Goal: Task Accomplishment & Management: Complete application form

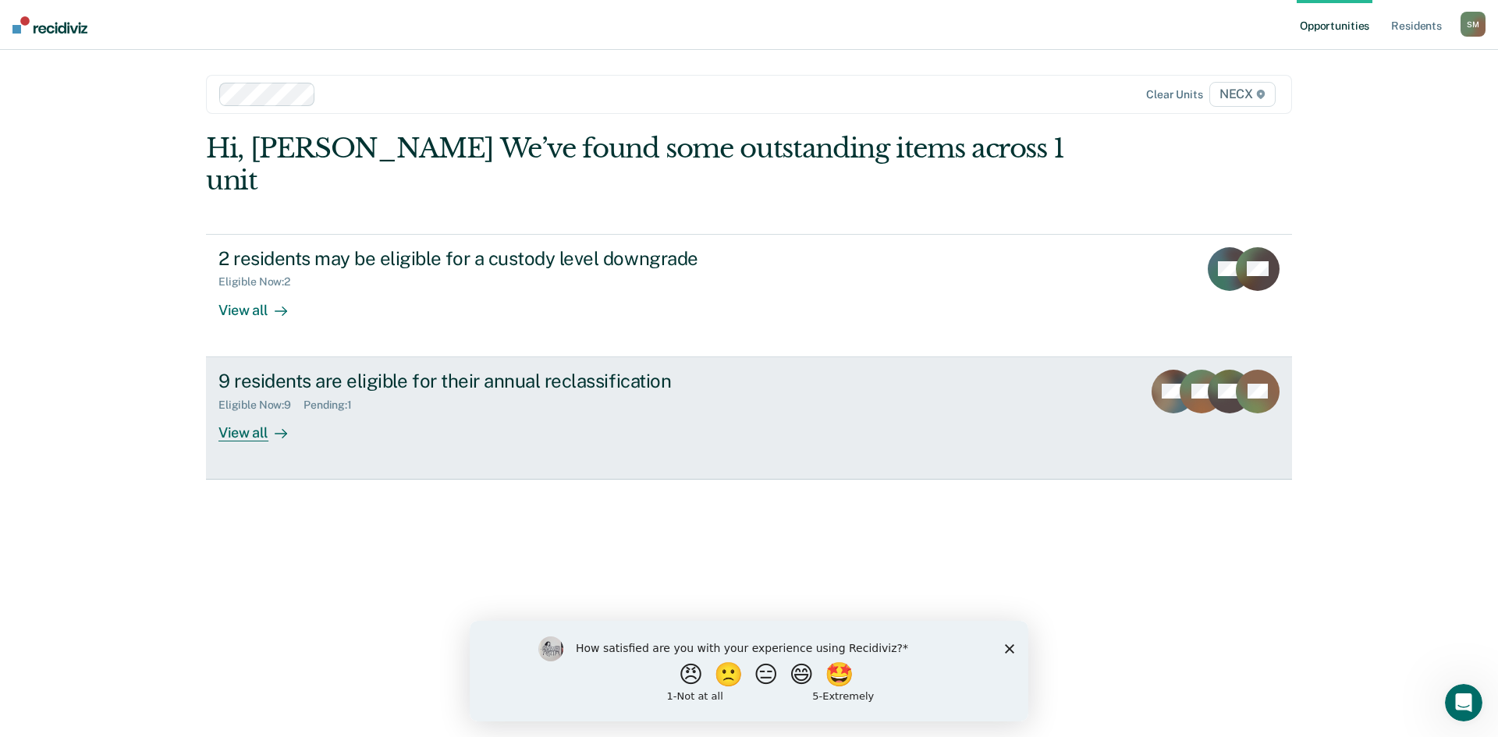
click at [307, 392] on div "Eligible Now : 9 Pending : 1" at bounding box center [492, 402] width 548 height 20
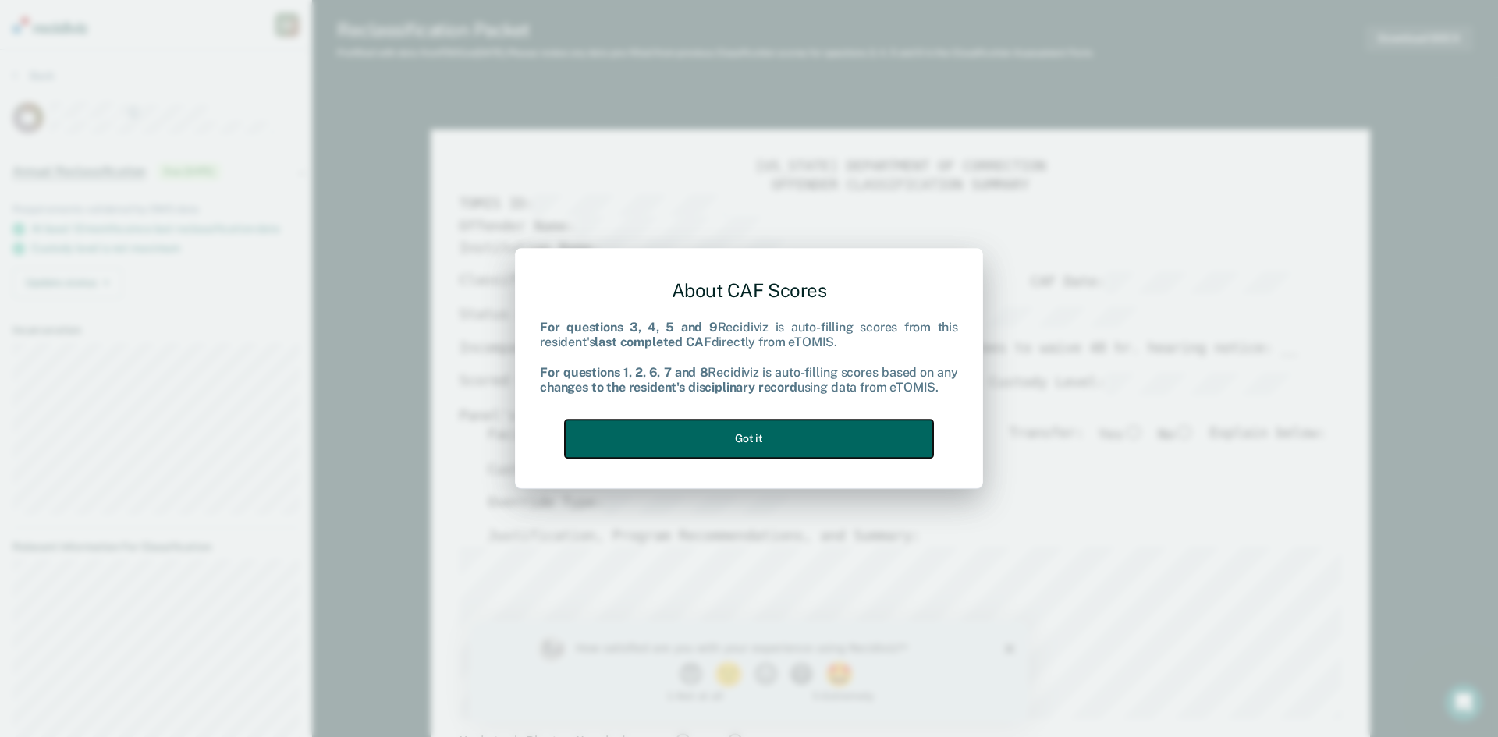
click at [689, 450] on button "Got it" at bounding box center [749, 439] width 368 height 38
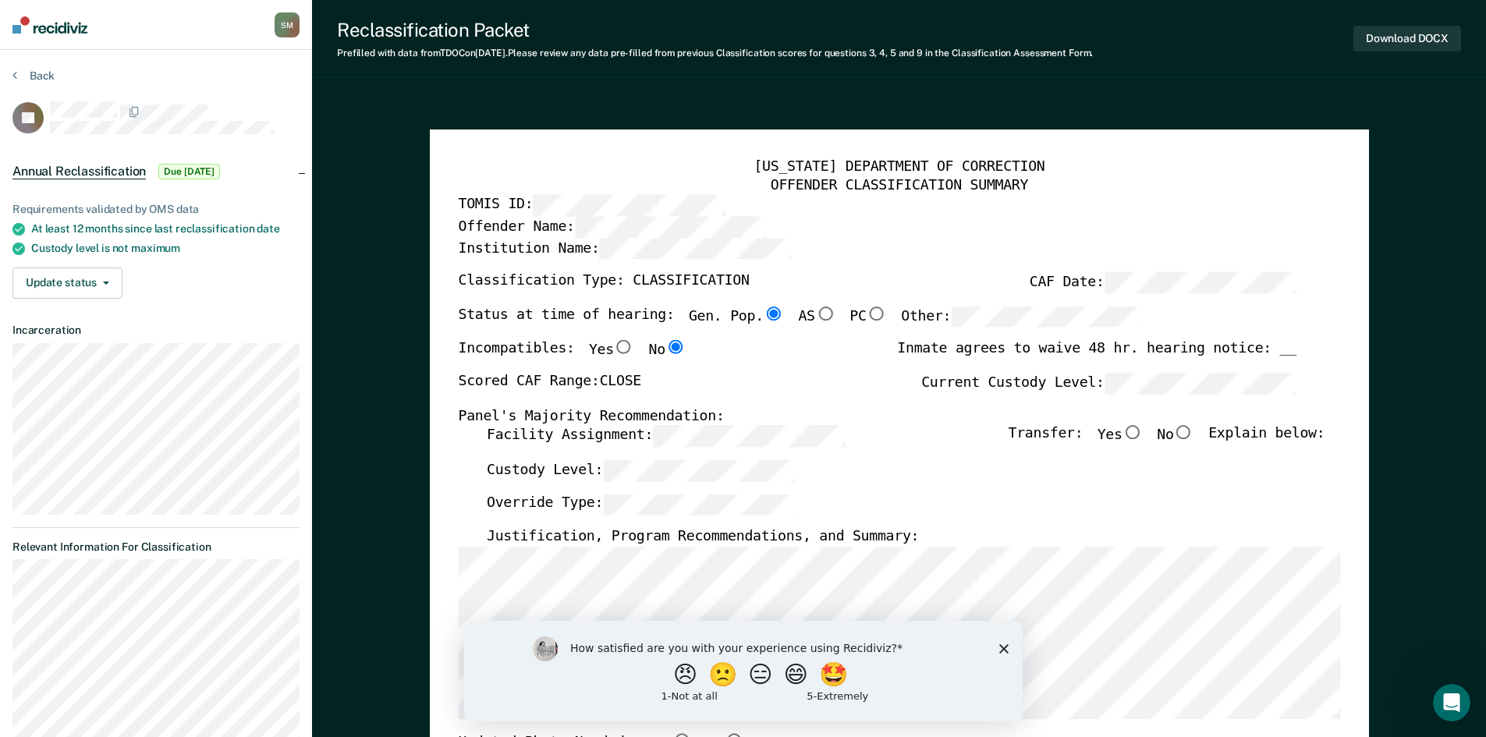
click at [1005, 648] on icon "Close survey" at bounding box center [1003, 648] width 9 height 9
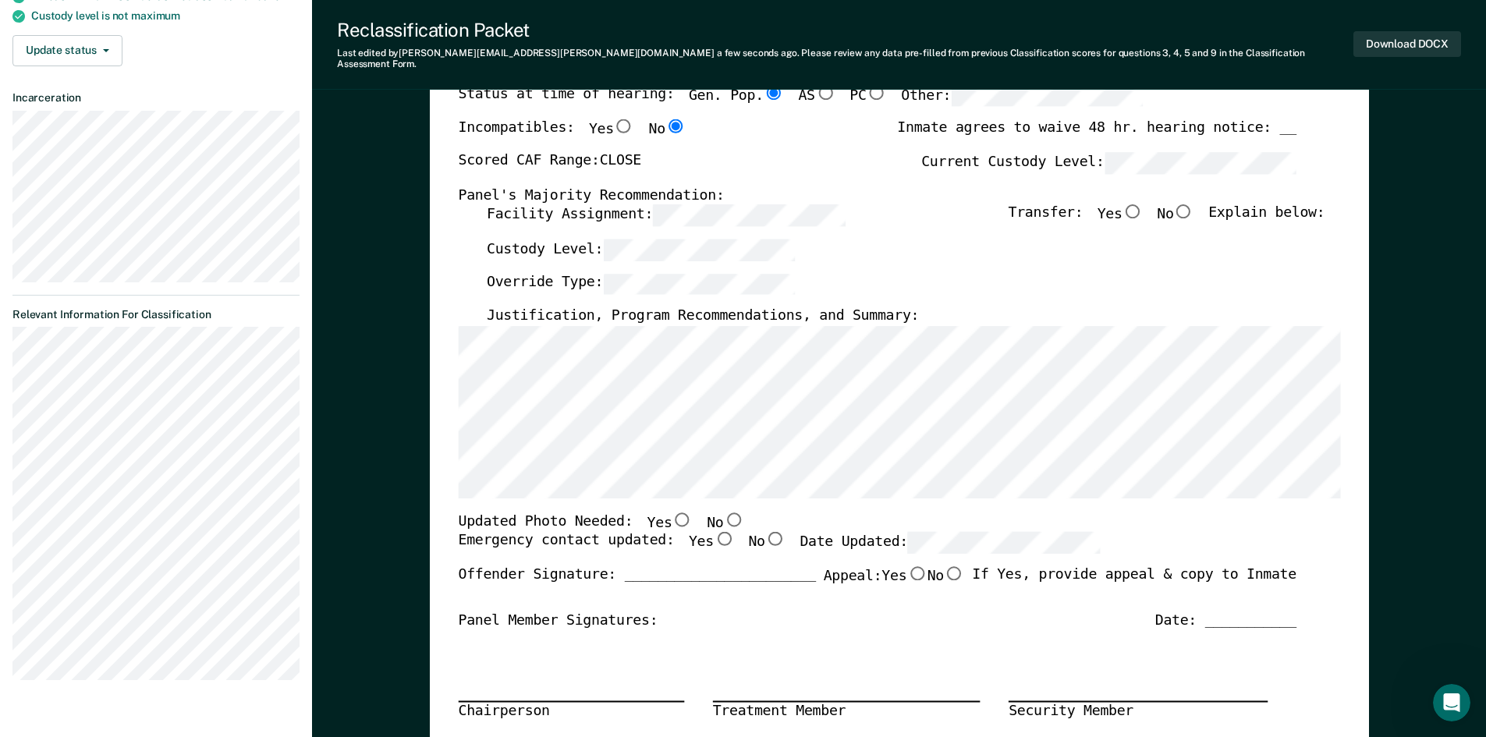
scroll to position [234, 0]
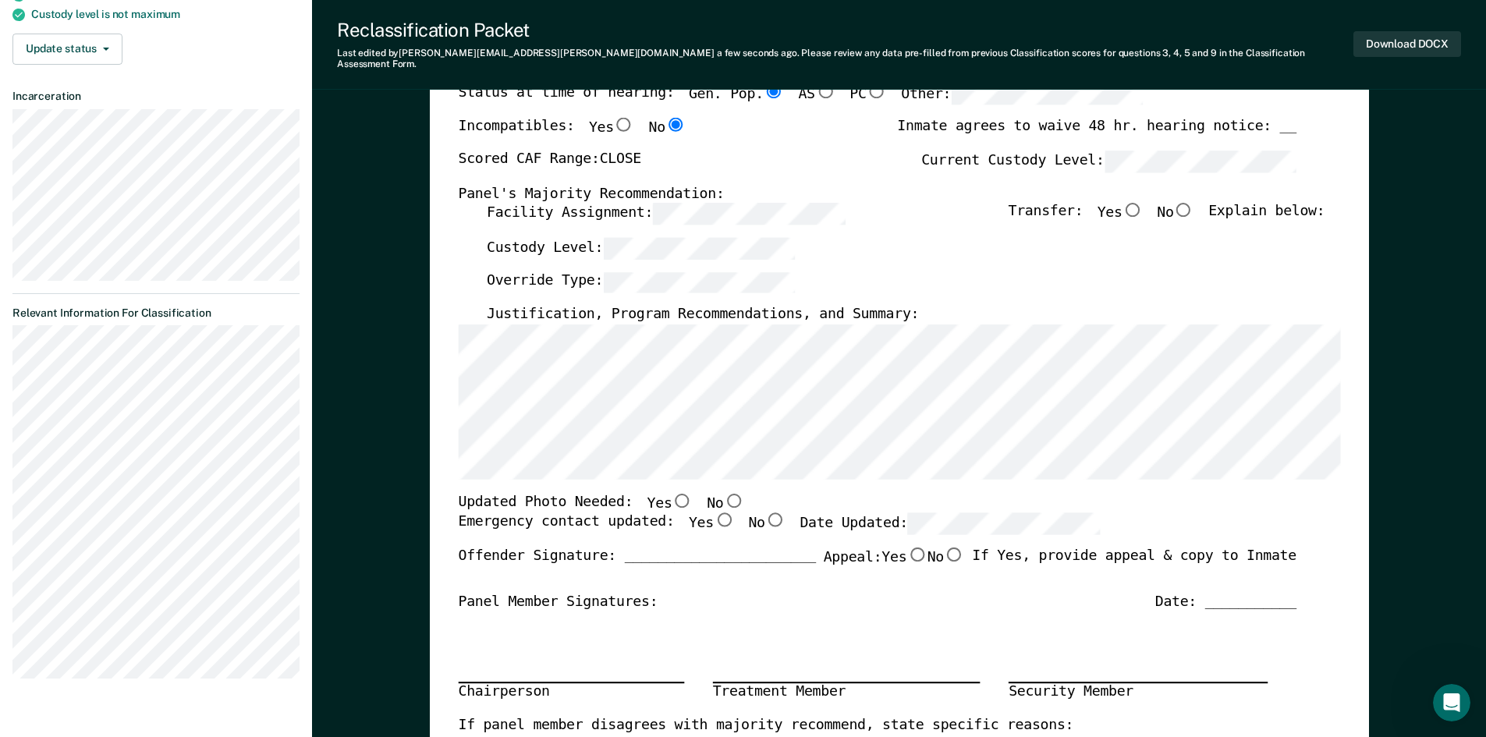
click at [713, 513] on input "Yes" at bounding box center [723, 520] width 20 height 14
type textarea "x"
radio input "true"
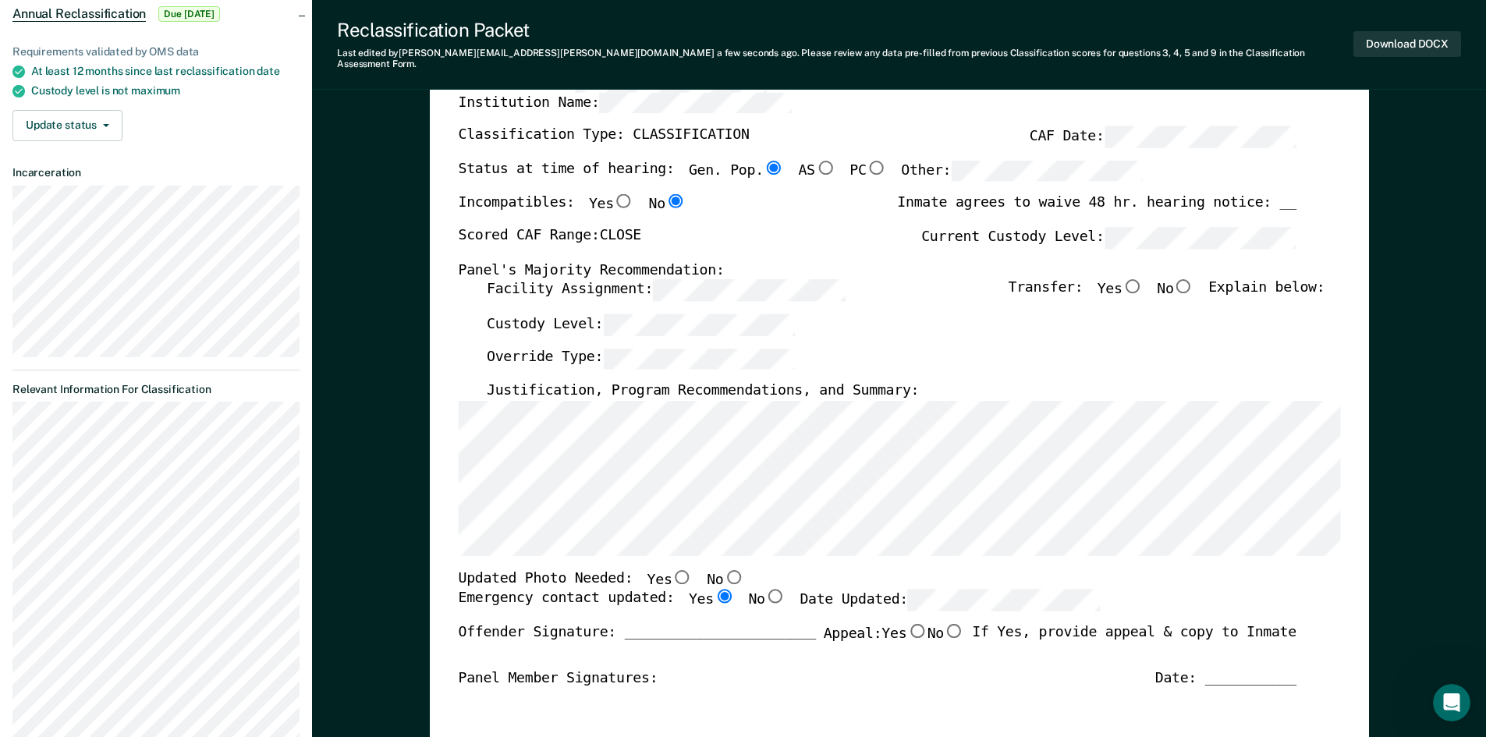
scroll to position [156, 0]
click at [1194, 281] on input "No" at bounding box center [1183, 288] width 20 height 14
type textarea "x"
radio input "true"
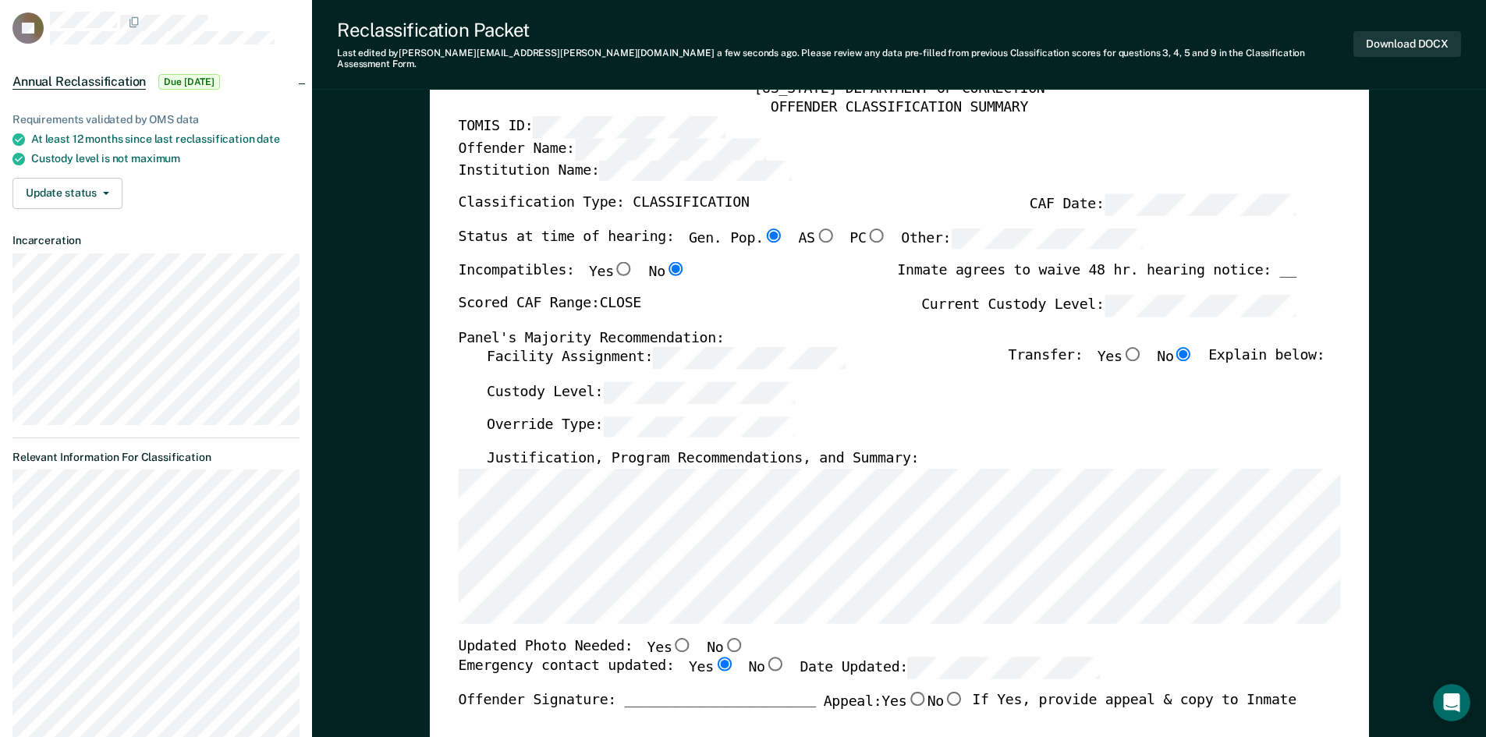
scroll to position [0, 0]
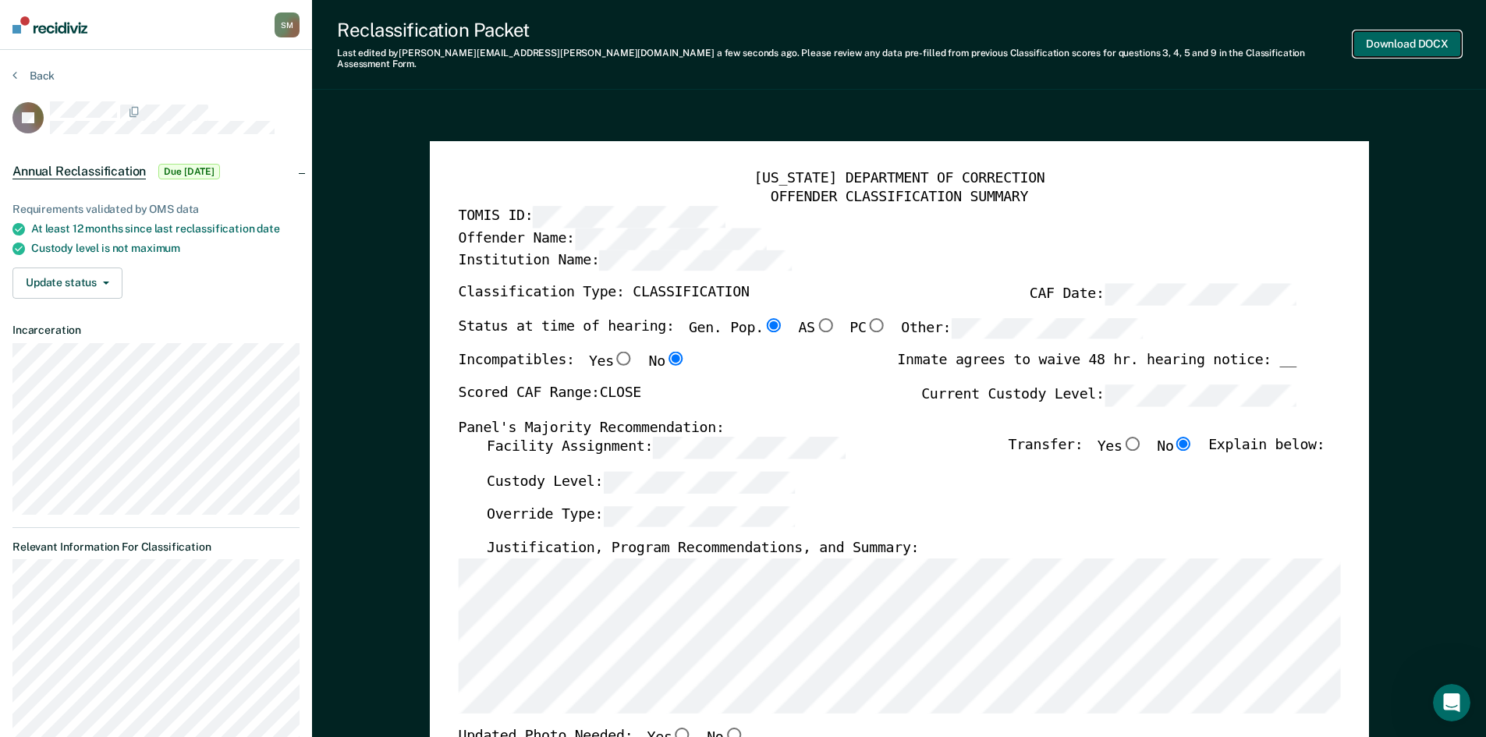
click at [1382, 41] on button "Download DOCX" at bounding box center [1408, 44] width 108 height 26
type textarea "x"
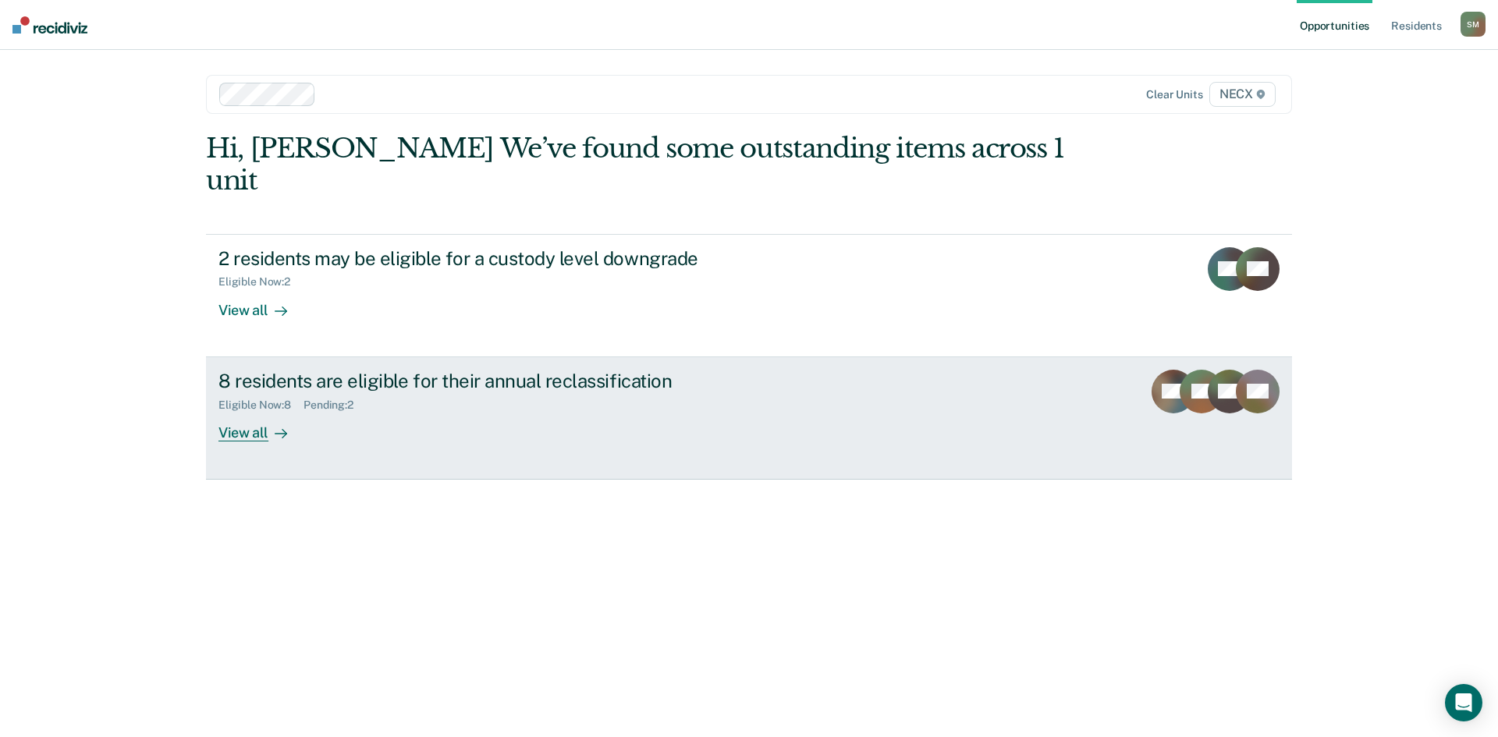
click at [435, 370] on div "8 residents are eligible for their annual reclassification" at bounding box center [492, 381] width 548 height 23
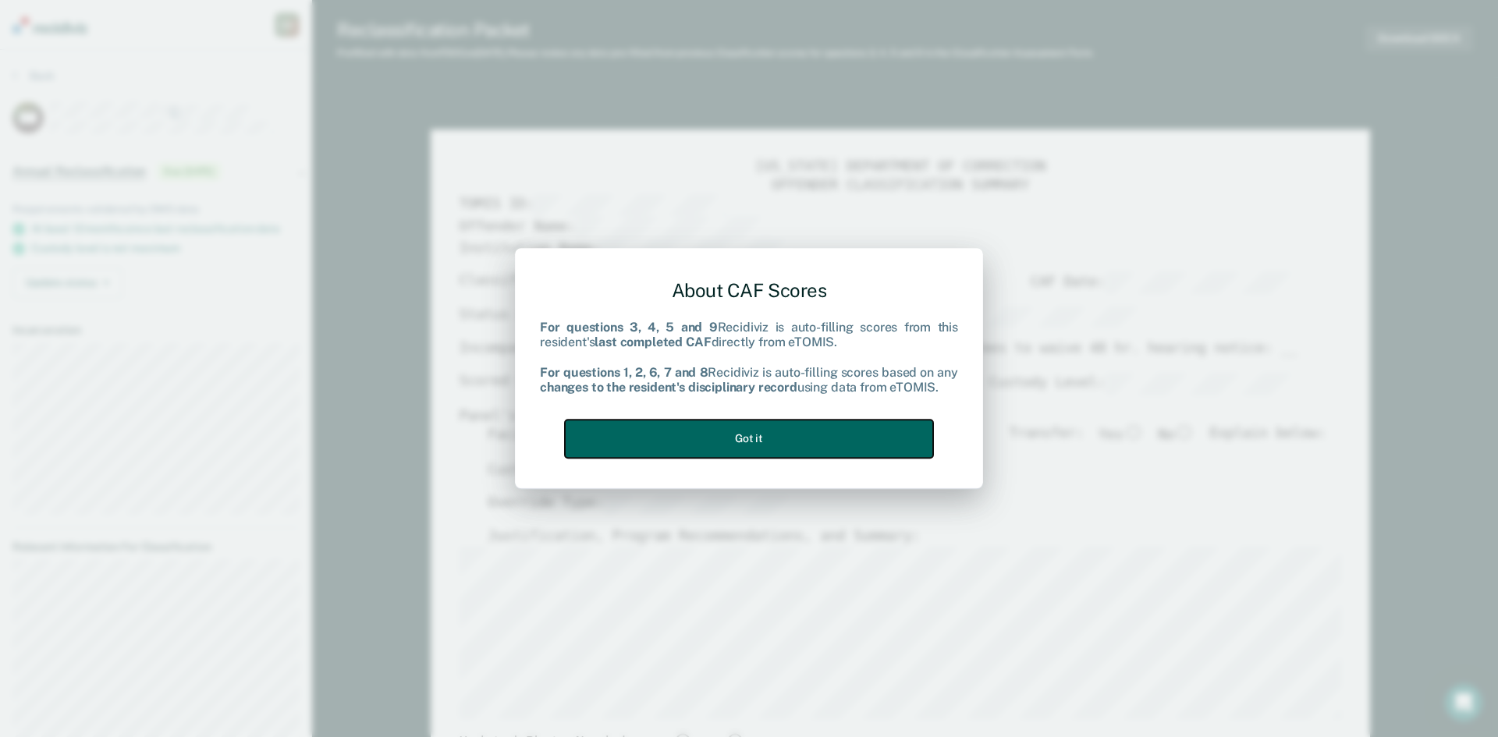
click at [778, 442] on button "Got it" at bounding box center [749, 439] width 368 height 38
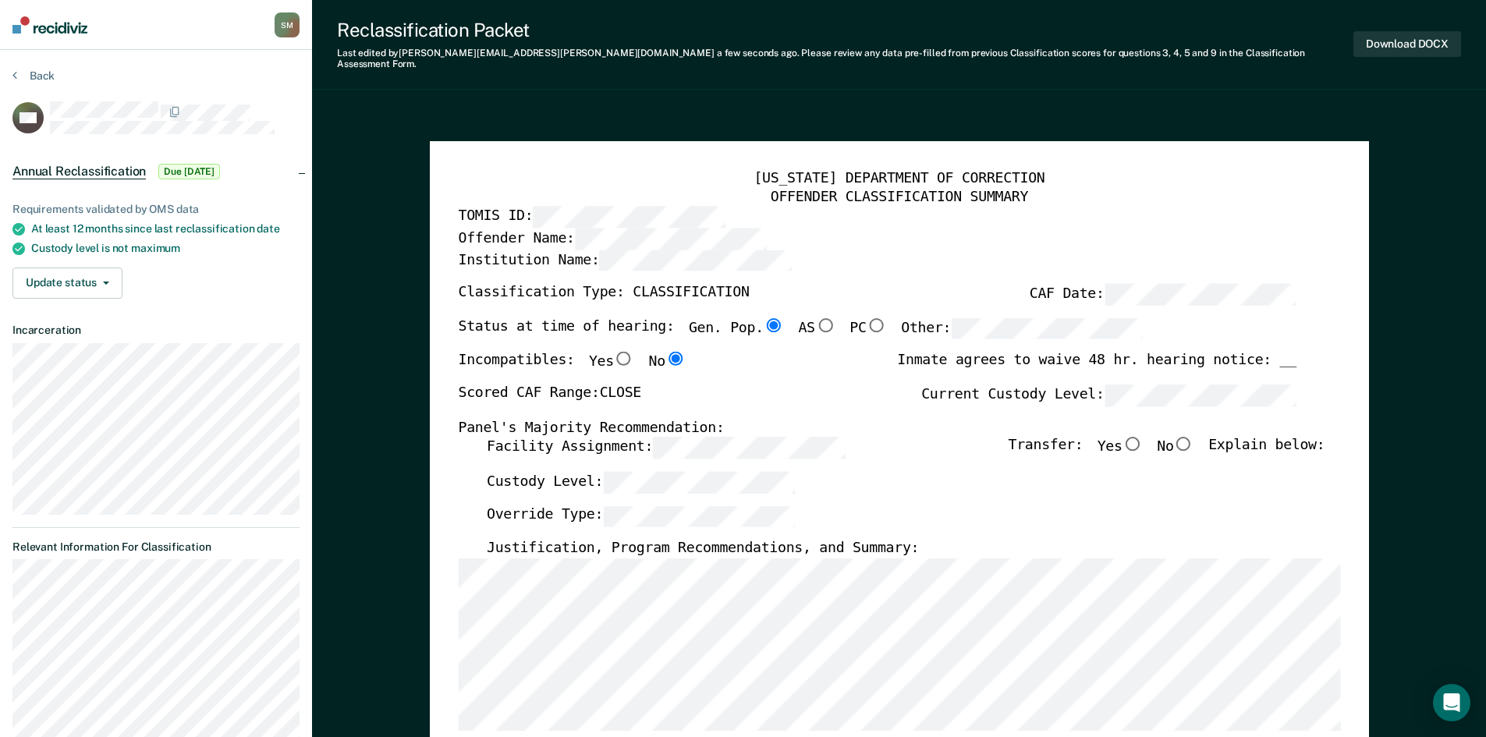
click at [1194, 437] on input "No" at bounding box center [1183, 444] width 20 height 14
type textarea "x"
radio input "true"
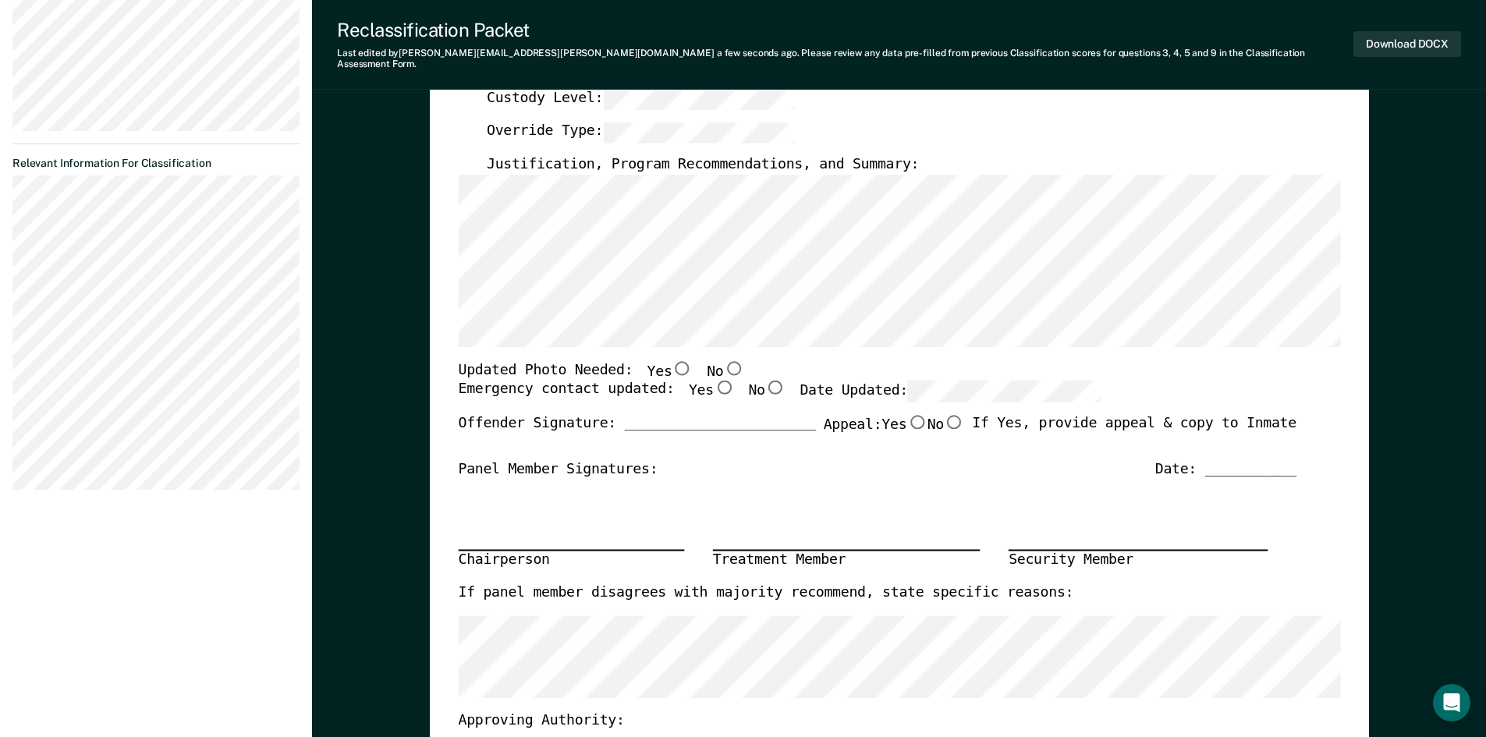
scroll to position [390, 0]
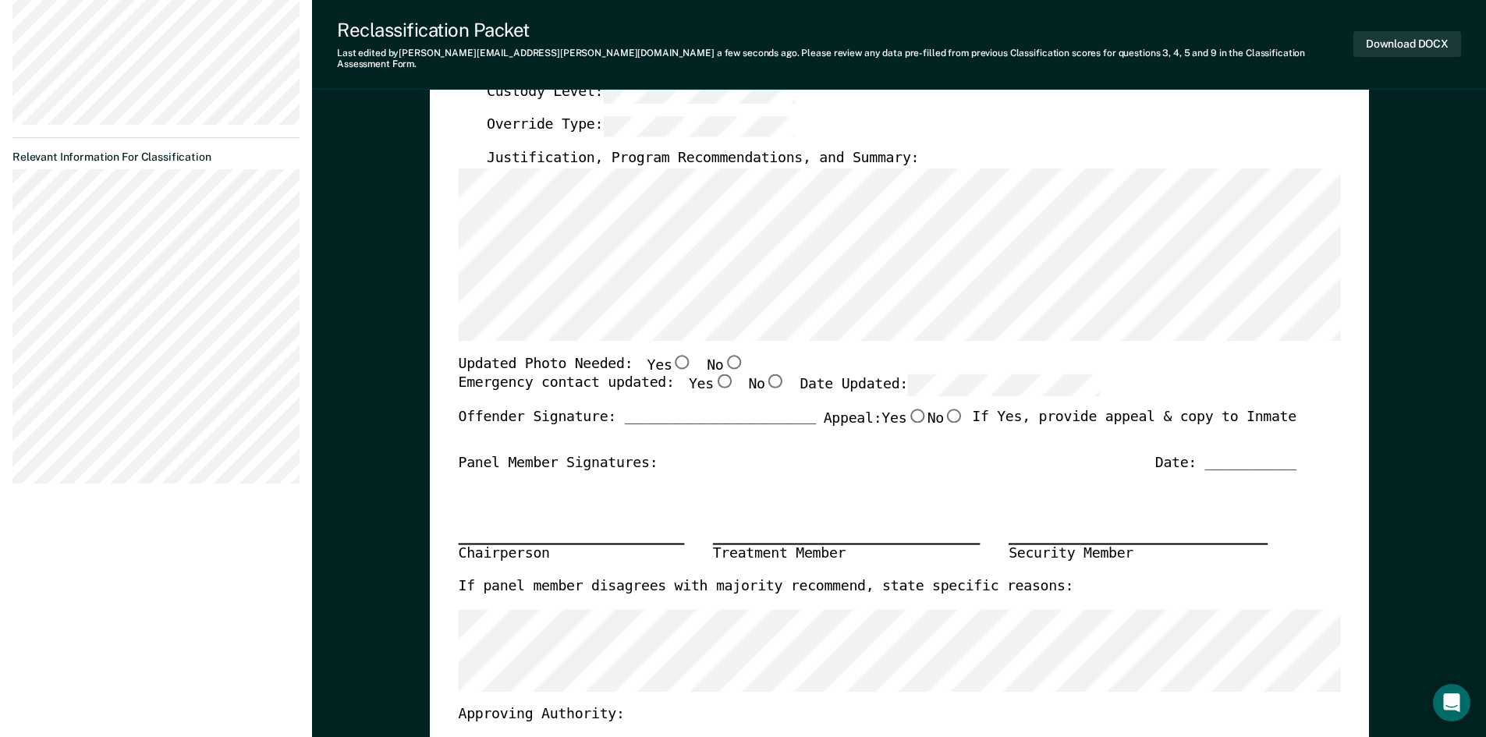
click at [713, 374] on input "Yes" at bounding box center [723, 381] width 20 height 14
type textarea "x"
radio input "true"
click at [1395, 31] on button "Download DOCX" at bounding box center [1408, 44] width 108 height 26
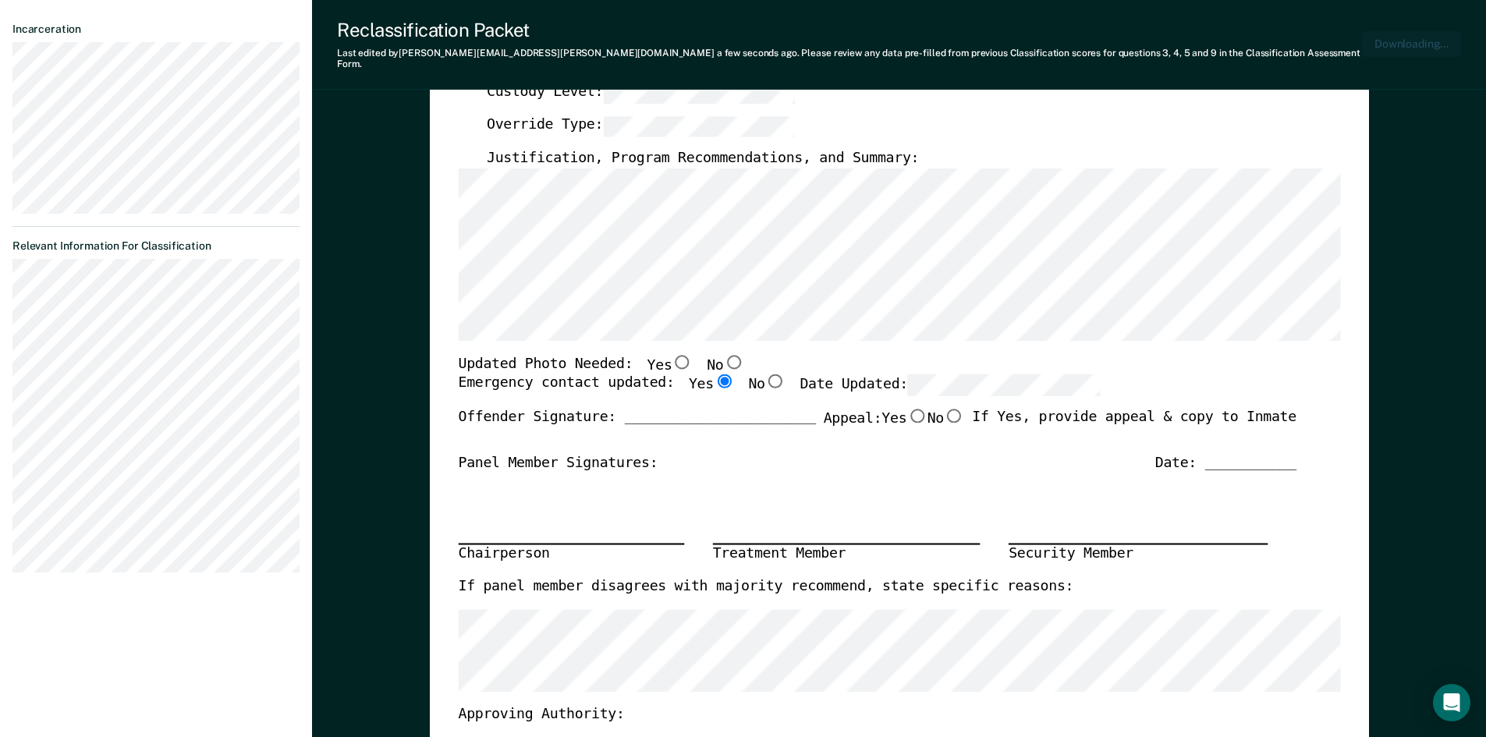
scroll to position [466, 0]
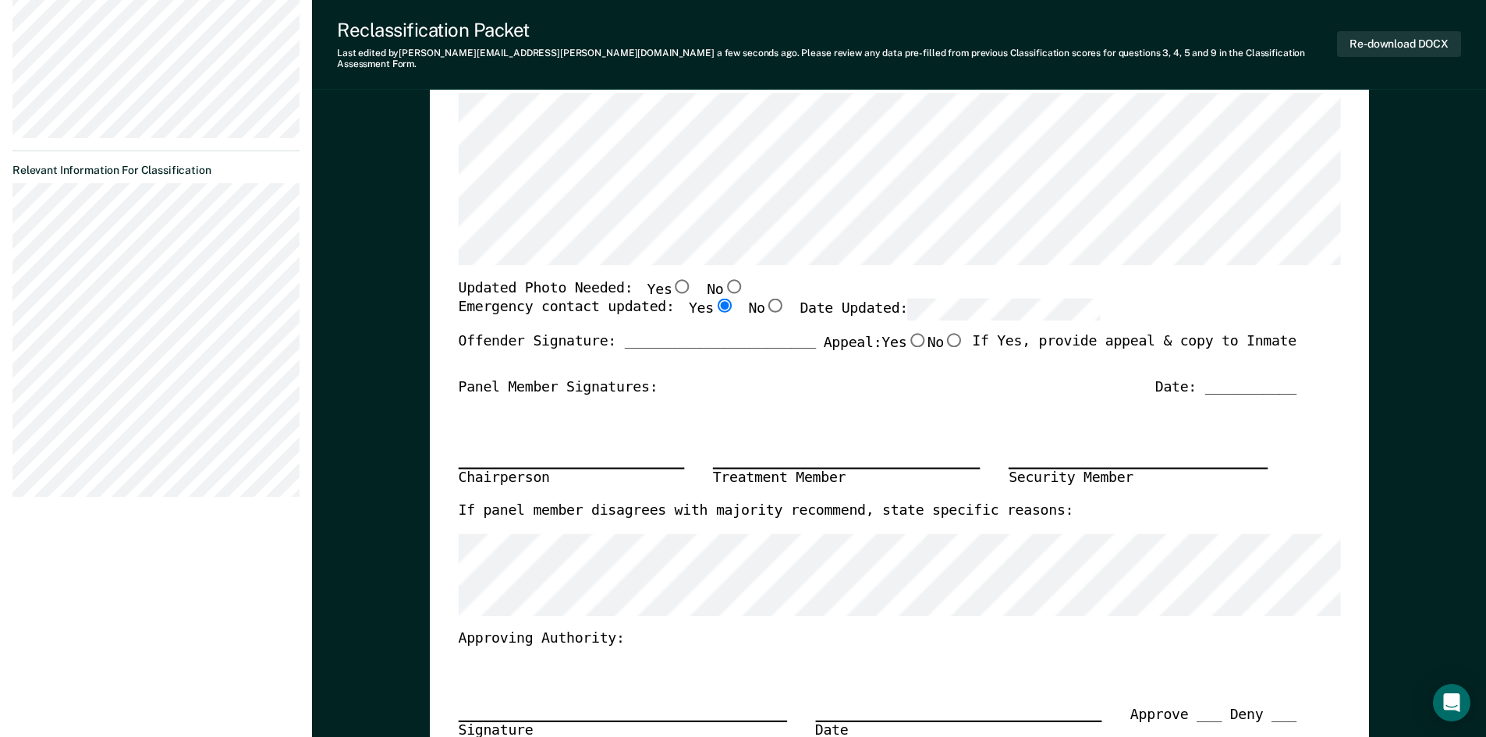
type textarea "x"
